Goal: Task Accomplishment & Management: Use online tool/utility

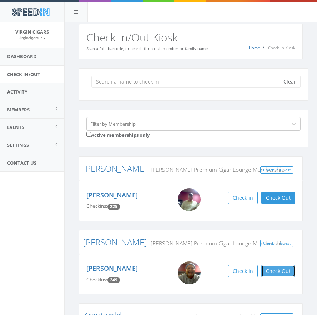
click at [281, 270] on button "Check Out" at bounding box center [278, 271] width 34 height 12
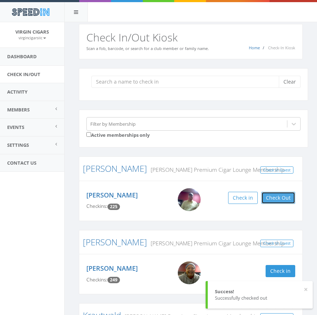
drag, startPoint x: 279, startPoint y: 197, endPoint x: 274, endPoint y: 201, distance: 6.6
click at [279, 197] on button "Check Out" at bounding box center [278, 198] width 34 height 12
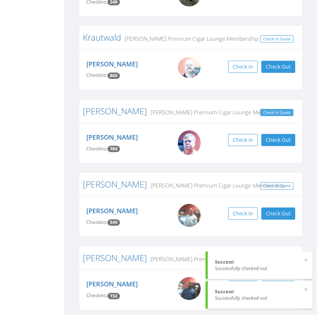
scroll to position [281, 0]
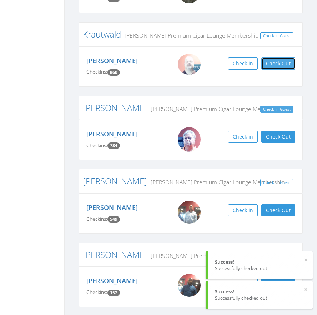
drag, startPoint x: 285, startPoint y: 66, endPoint x: 287, endPoint y: 112, distance: 45.7
click at [285, 66] on button "Check Out" at bounding box center [278, 63] width 34 height 12
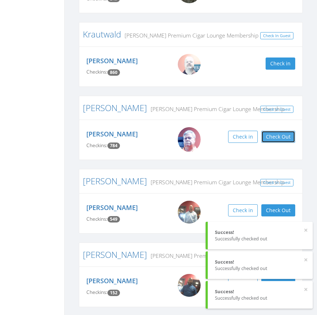
click at [283, 137] on button "Check Out" at bounding box center [278, 137] width 34 height 12
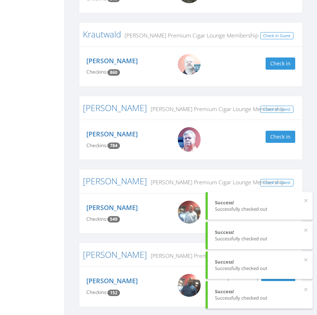
scroll to position [284, 0]
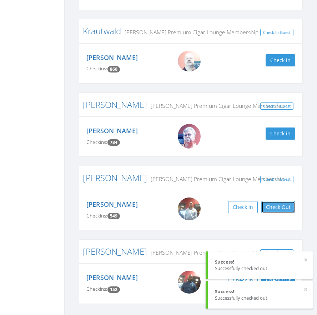
drag, startPoint x: 290, startPoint y: 205, endPoint x: 288, endPoint y: 208, distance: 3.9
click at [290, 205] on button "Check Out" at bounding box center [278, 207] width 34 height 12
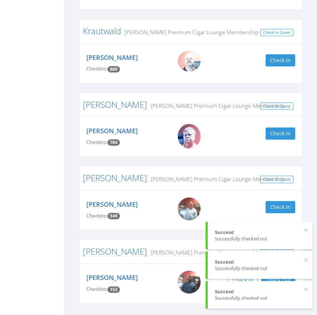
scroll to position [305, 0]
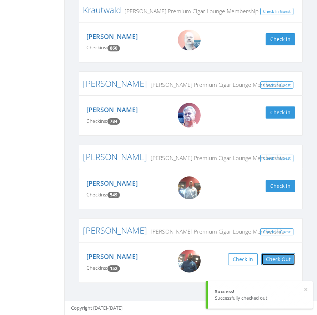
click at [285, 259] on button "Check Out" at bounding box center [278, 259] width 34 height 12
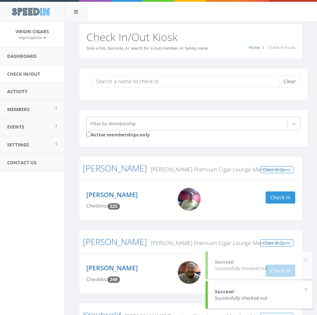
scroll to position [0, 0]
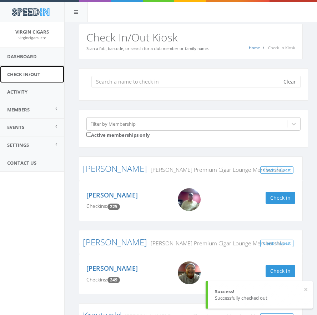
click at [27, 73] on link "Check In/Out" at bounding box center [32, 74] width 64 height 17
